Goal: Communication & Community: Answer question/provide support

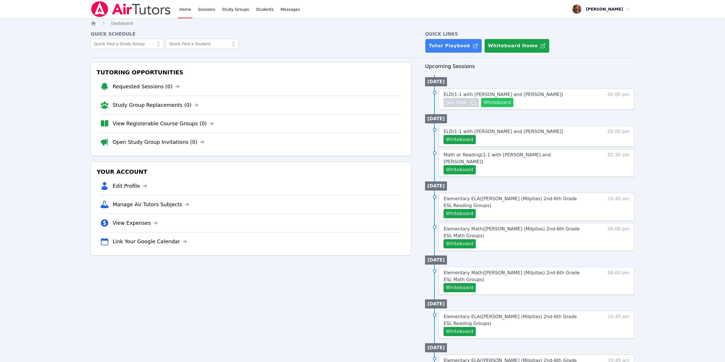
click at [272, 102] on button "Whiteboard" at bounding box center [497, 102] width 32 height 9
click at [501, 100] on button "Whiteboard" at bounding box center [497, 102] width 32 height 9
click at [468, 102] on span "Join Now" at bounding box center [461, 102] width 31 height 7
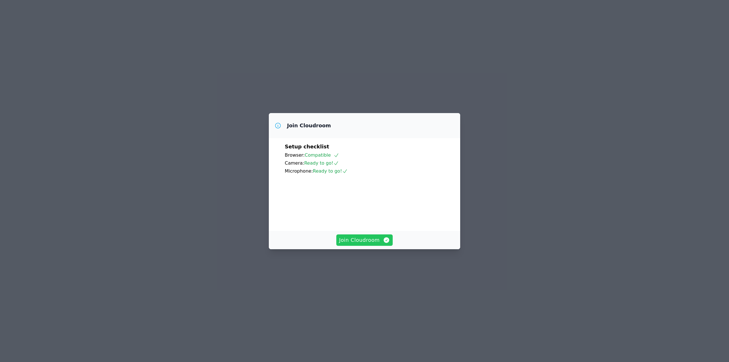
click at [370, 244] on span "Join Cloudroom" at bounding box center [364, 240] width 51 height 8
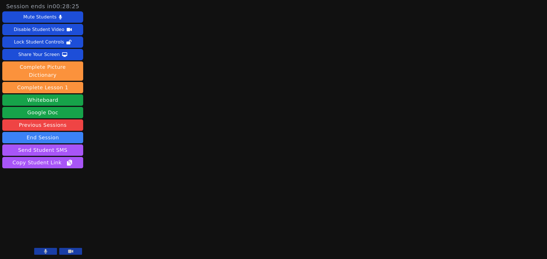
click at [335, 115] on main at bounding box center [316, 129] width 154 height 259
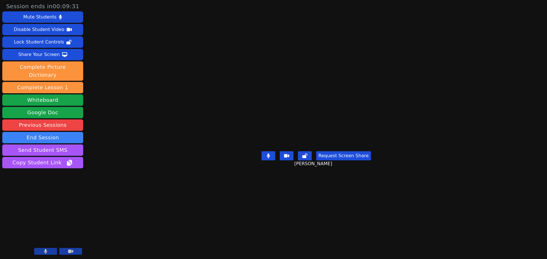
click at [344, 161] on button "Request Screen Share" at bounding box center [343, 155] width 55 height 9
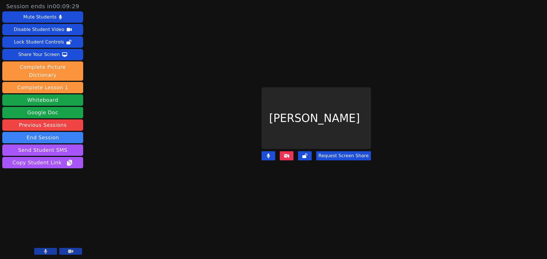
click at [335, 151] on button "Request Screen Share" at bounding box center [343, 155] width 55 height 9
click at [334, 152] on button "Request Screen Share" at bounding box center [343, 155] width 55 height 9
click at [344, 153] on button "Request Screen Share" at bounding box center [343, 155] width 55 height 9
click at [338, 151] on button "Request Screen Share" at bounding box center [343, 155] width 55 height 9
click at [338, 153] on button "Request Screen Share" at bounding box center [343, 155] width 55 height 9
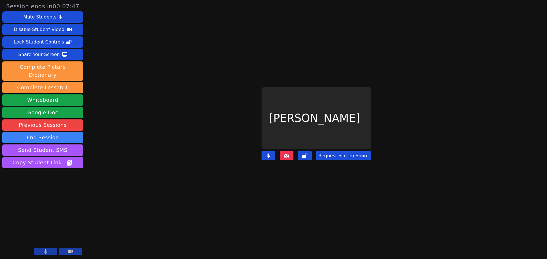
click at [335, 151] on button "Request Screen Share" at bounding box center [343, 155] width 55 height 9
click at [333, 154] on button "Request Screen Share" at bounding box center [343, 155] width 55 height 9
click at [332, 156] on button "Request Screen Share" at bounding box center [343, 155] width 55 height 9
click at [401, 136] on main "Zeynep Demirezen Request Screen Share" at bounding box center [316, 129] width 227 height 259
click at [340, 151] on button "Request Screen Share" at bounding box center [343, 155] width 55 height 9
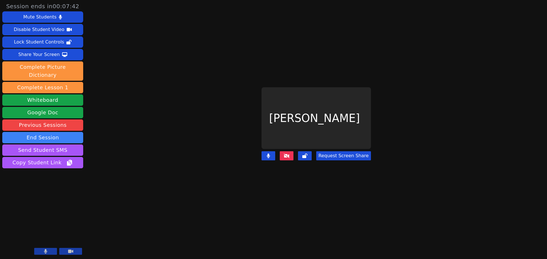
click at [338, 153] on button "Request Screen Share" at bounding box center [343, 155] width 55 height 9
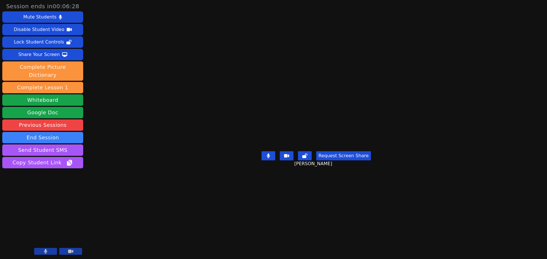
click at [340, 161] on button "Request Screen Share" at bounding box center [343, 155] width 55 height 9
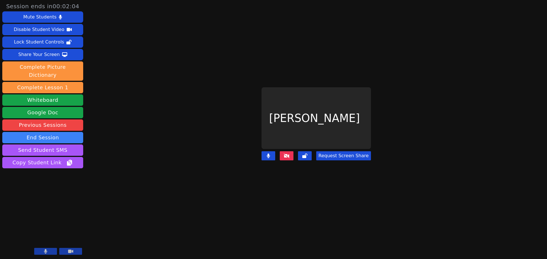
click at [289, 154] on icon at bounding box center [287, 156] width 6 height 5
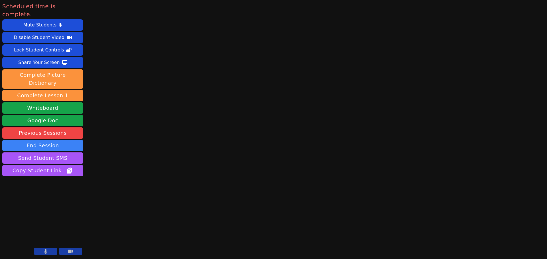
click at [355, 142] on main at bounding box center [316, 129] width 154 height 259
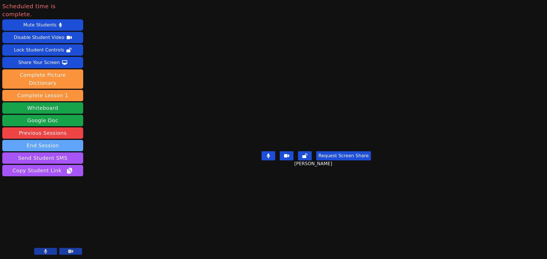
click at [36, 140] on button "End Session" at bounding box center [42, 145] width 81 height 11
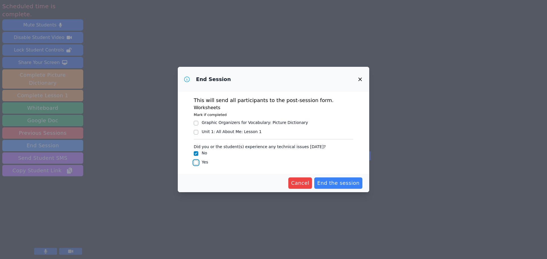
click at [197, 163] on input "Yes" at bounding box center [196, 163] width 5 height 5
checkbox input "true"
checkbox input "false"
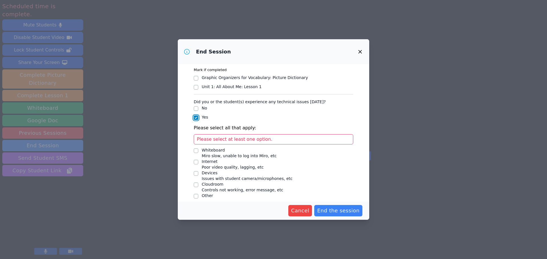
scroll to position [22, 0]
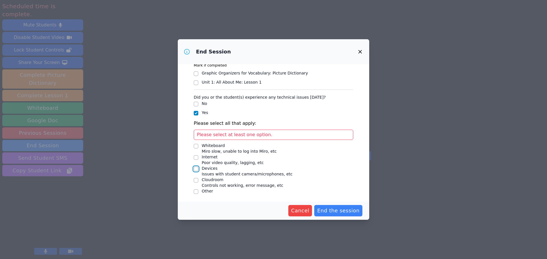
click at [196, 169] on input "Devices Issues with student camera/microphones, etc" at bounding box center [196, 169] width 5 height 5
checkbox input "true"
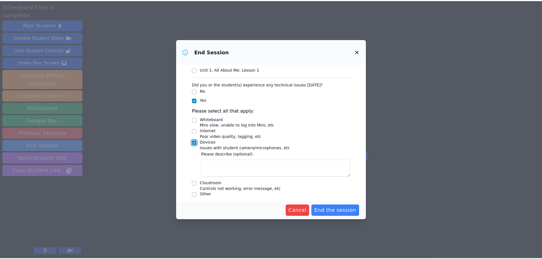
scroll to position [38, 0]
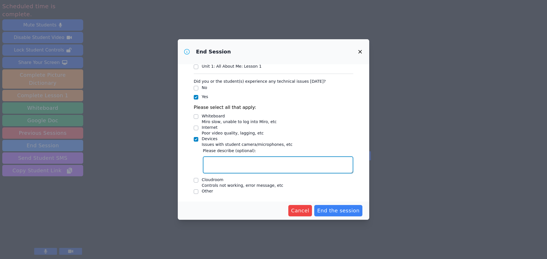
click at [222, 162] on textarea "Devices Issues with student camera/microphones, etc" at bounding box center [278, 165] width 150 height 17
type textarea "student only had ipad"
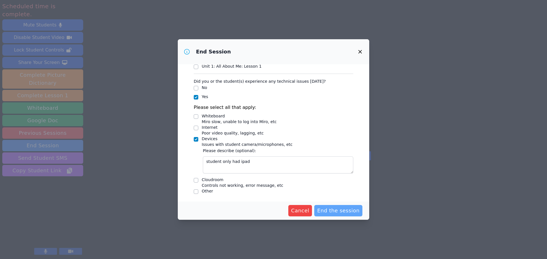
click at [335, 209] on span "End the session" at bounding box center [338, 211] width 42 height 8
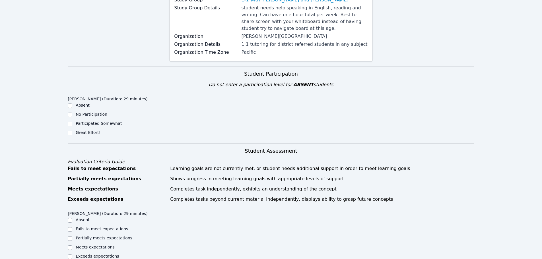
scroll to position [114, 0]
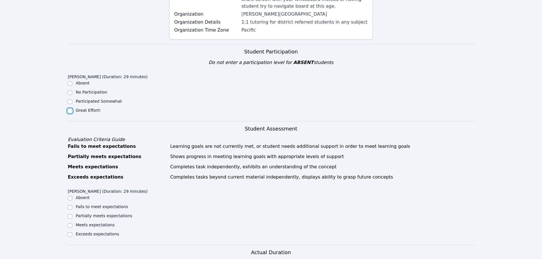
click at [69, 110] on input "Great Effort!" at bounding box center [70, 111] width 5 height 5
checkbox input "true"
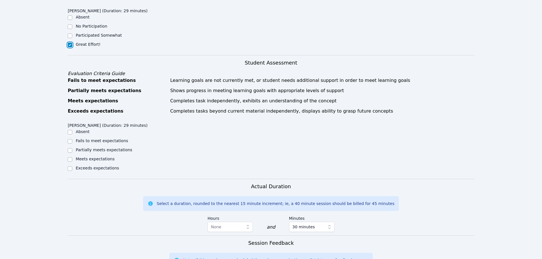
scroll to position [199, 0]
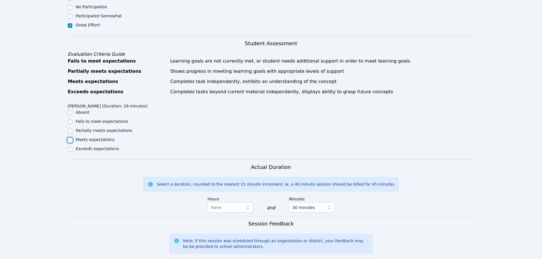
click at [69, 139] on input "Meets expectations" at bounding box center [70, 140] width 5 height 5
checkbox input "true"
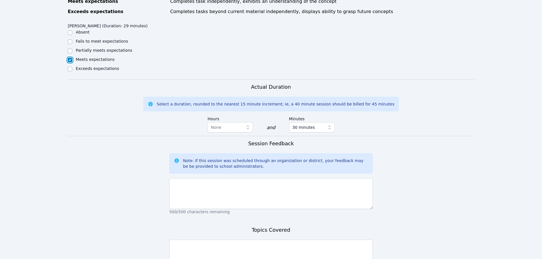
scroll to position [285, 0]
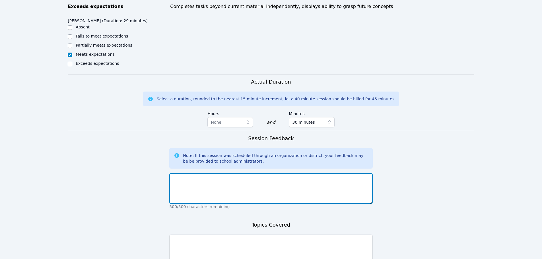
click at [242, 198] on textarea at bounding box center [270, 188] width 203 height 31
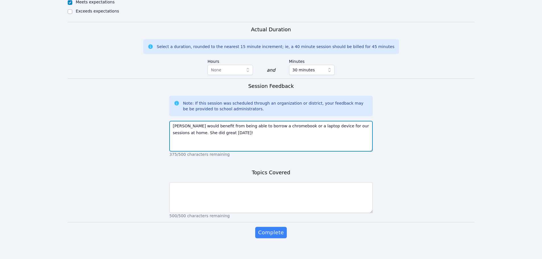
scroll to position [344, 0]
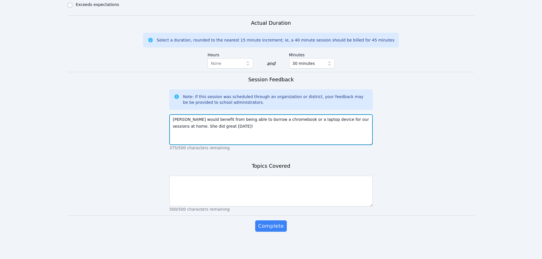
type textarea "Zeynep would benefit from being able to borrow a chromebook or a laptop device …"
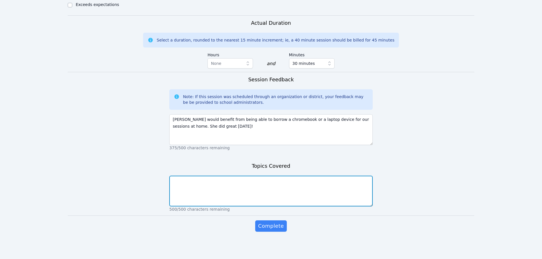
click at [299, 185] on textarea at bounding box center [270, 191] width 203 height 31
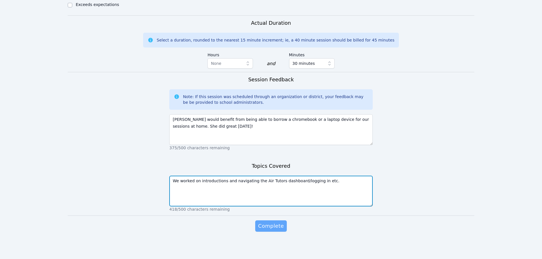
type textarea "We worked on introductions and navigating the Air Tutors dashboard/logging in e…"
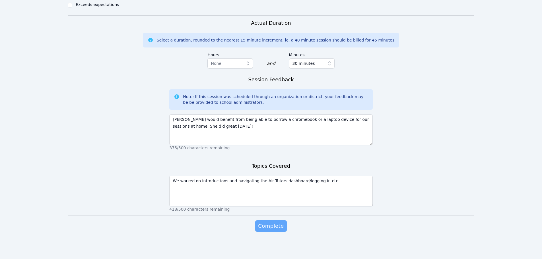
click at [270, 221] on button "Complete" at bounding box center [270, 226] width 31 height 11
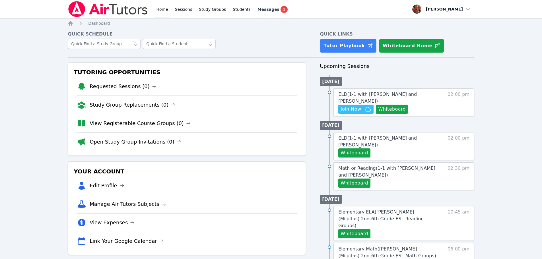
click at [257, 13] on link "Messages 1" at bounding box center [273, 9] width 32 height 18
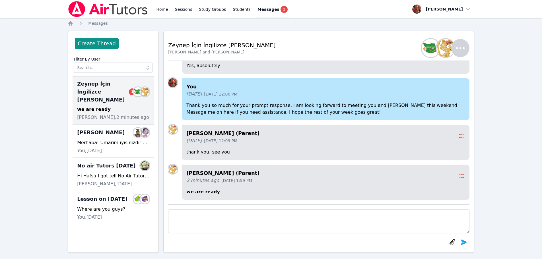
click at [249, 230] on textarea at bounding box center [318, 222] width 301 height 24
click at [251, 226] on textarea at bounding box center [318, 222] width 301 height 24
type textarea "B"
type textarea "e"
type textarea "Ben cloudroom'dayim su an"
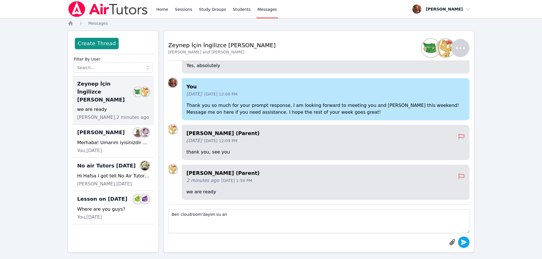
click at [467, 246] on button "submit" at bounding box center [463, 242] width 11 height 11
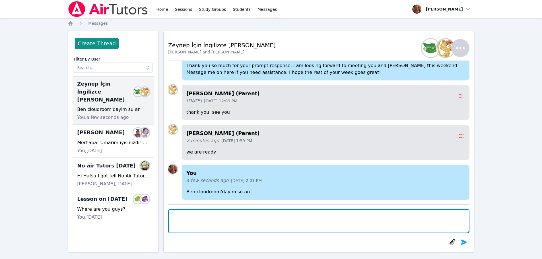
click at [224, 219] on textarea at bounding box center [318, 222] width 301 height 24
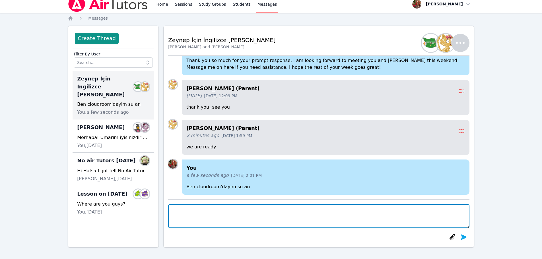
click at [276, 215] on textarea at bounding box center [318, 216] width 301 height 24
type textarea "gorebiliyormusunuz nerede?"
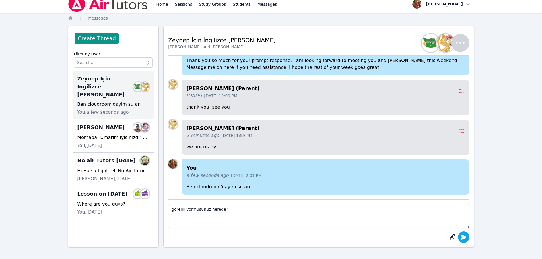
click at [465, 238] on icon "submit" at bounding box center [464, 237] width 6 height 5
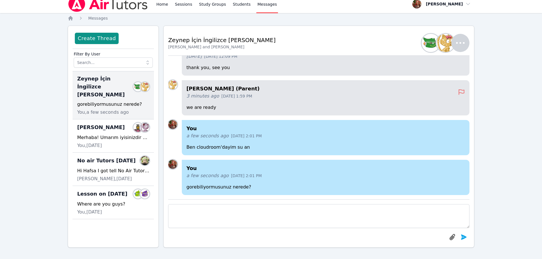
scroll to position [0, 0]
click at [464, 42] on icon "button" at bounding box center [460, 43] width 9 height 2
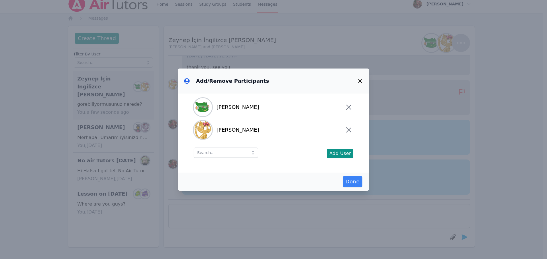
click at [512, 51] on div "Add/Remove Participants Zeynep Demirezen Ismail Demirezen Add User Done" at bounding box center [273, 129] width 547 height 259
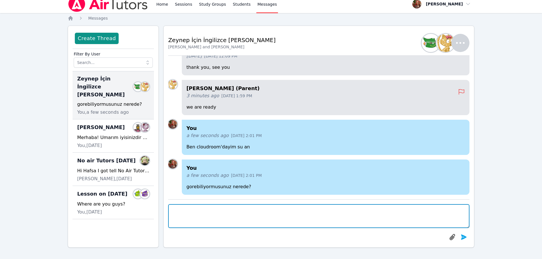
click at [269, 216] on textarea at bounding box center [318, 216] width 301 height 24
click at [189, 209] on textarea "anasayfa'da olmasi lazim" at bounding box center [318, 216] width 301 height 24
type textarea "anasayfada olmasi lazim"
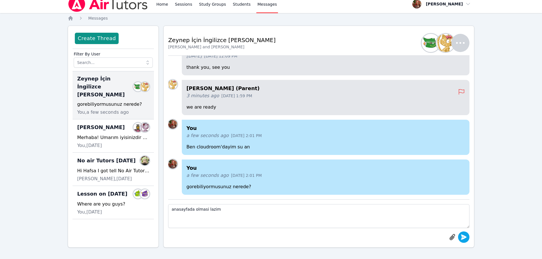
click at [467, 236] on icon "submit" at bounding box center [464, 237] width 7 height 7
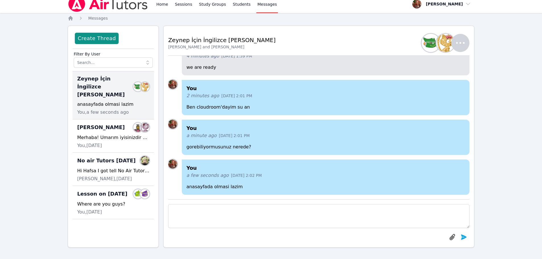
click at [318, 37] on div "Zeynep İçin İngilizce Özel Ders Zeynep Demirezen and Ismail Demirezen Members" at bounding box center [318, 43] width 301 height 18
click at [100, 9] on img at bounding box center [108, 4] width 81 height 16
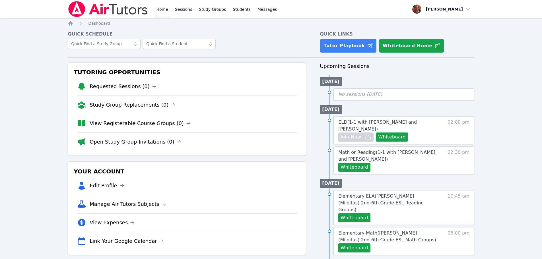
click at [94, 14] on img at bounding box center [108, 9] width 81 height 16
click at [127, 10] on img at bounding box center [108, 9] width 81 height 16
